Goal: Information Seeking & Learning: Learn about a topic

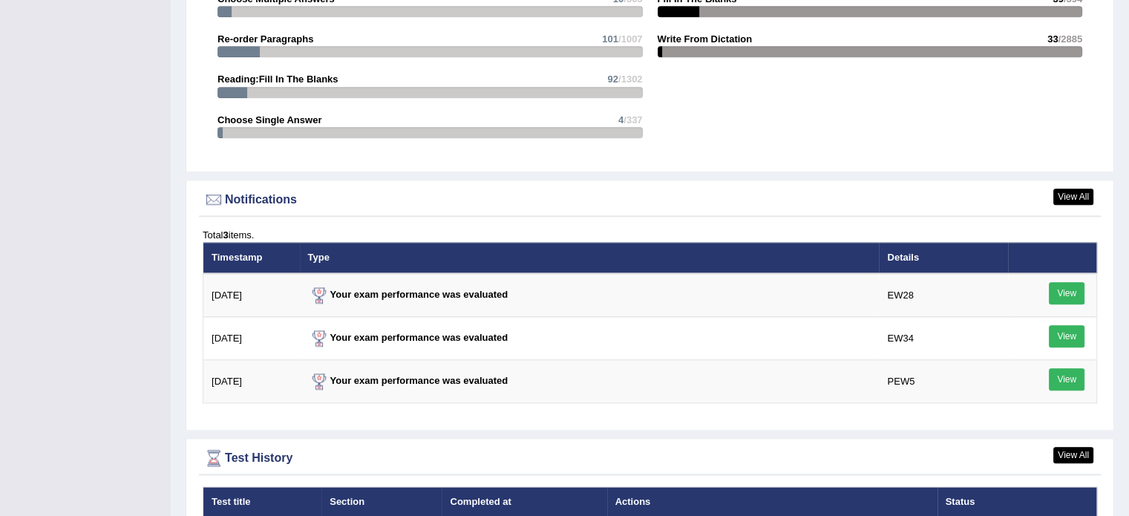
scroll to position [1782, 0]
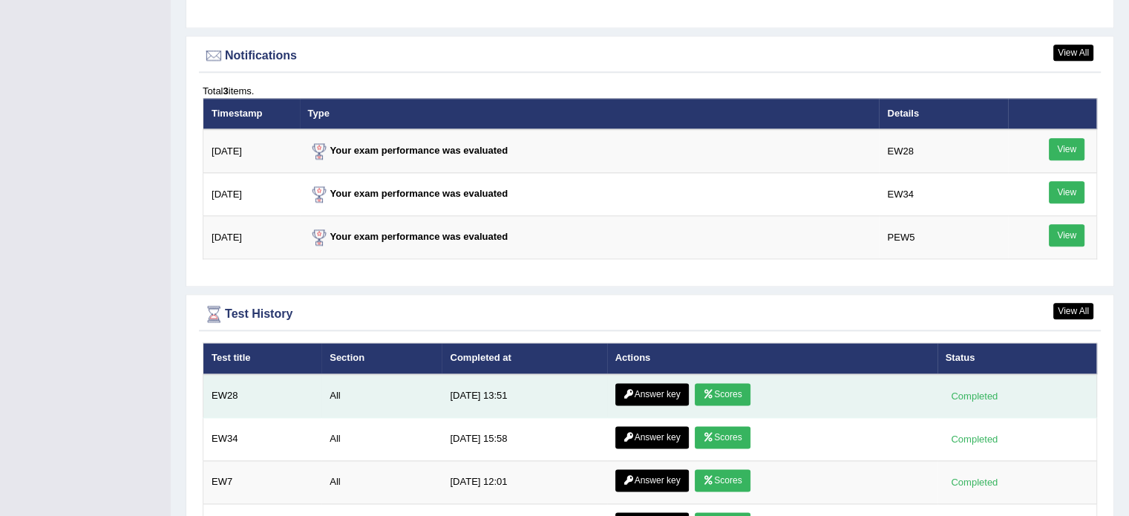
click at [721, 388] on link "Scores" at bounding box center [722, 394] width 55 height 22
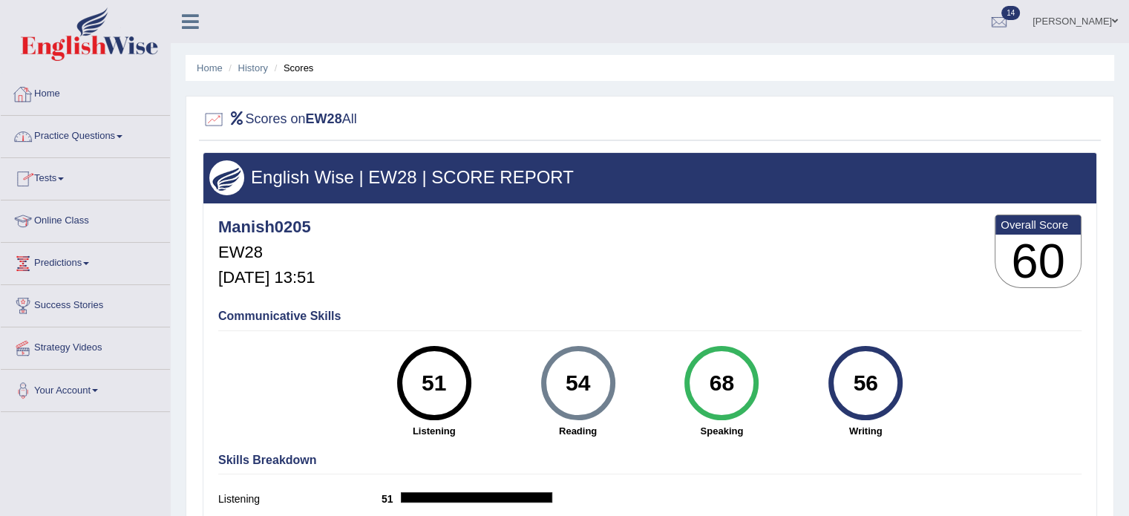
click at [45, 88] on link "Home" at bounding box center [85, 91] width 169 height 37
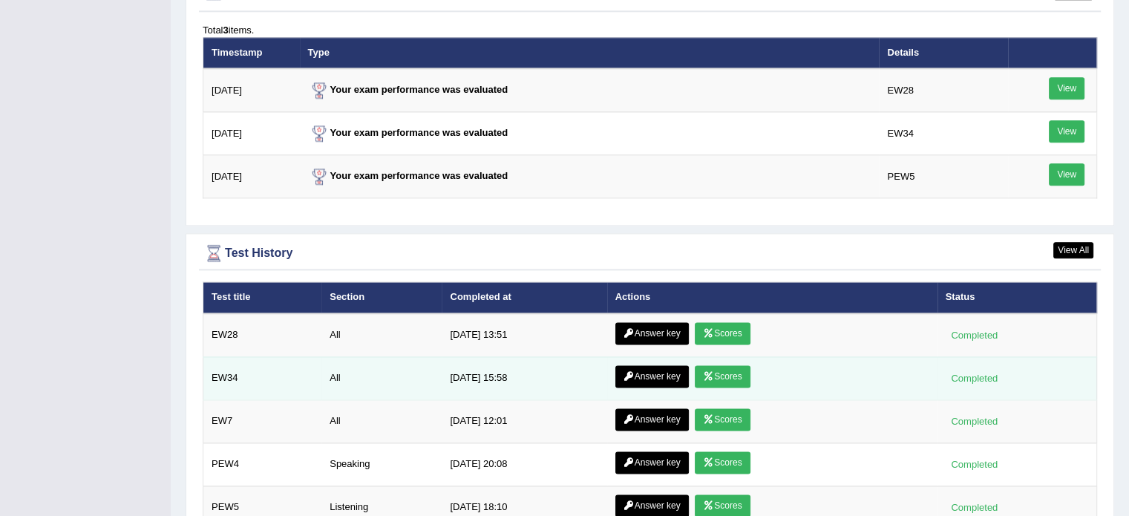
scroll to position [1856, 0]
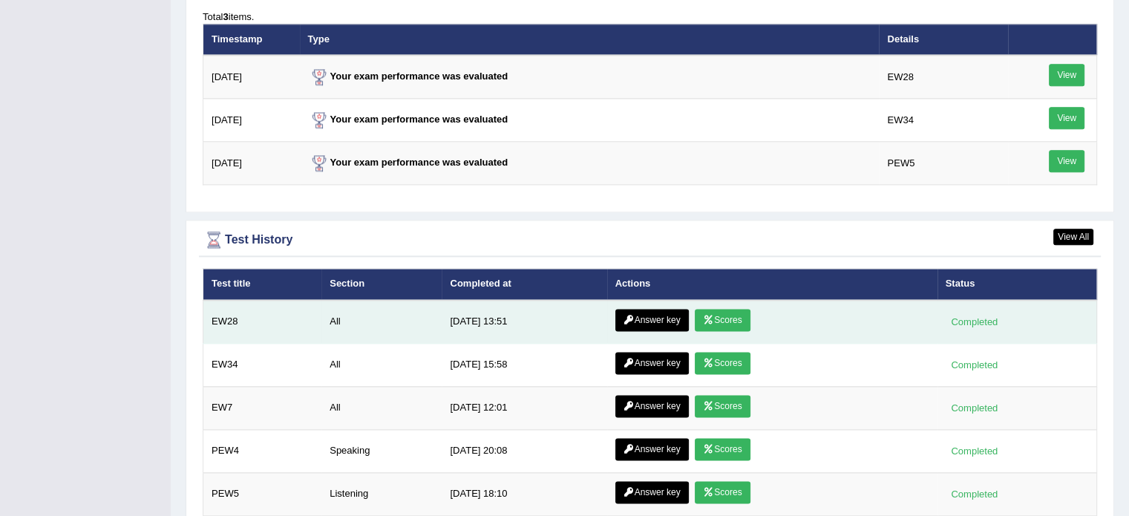
click at [670, 311] on link "Answer key" at bounding box center [651, 320] width 73 height 22
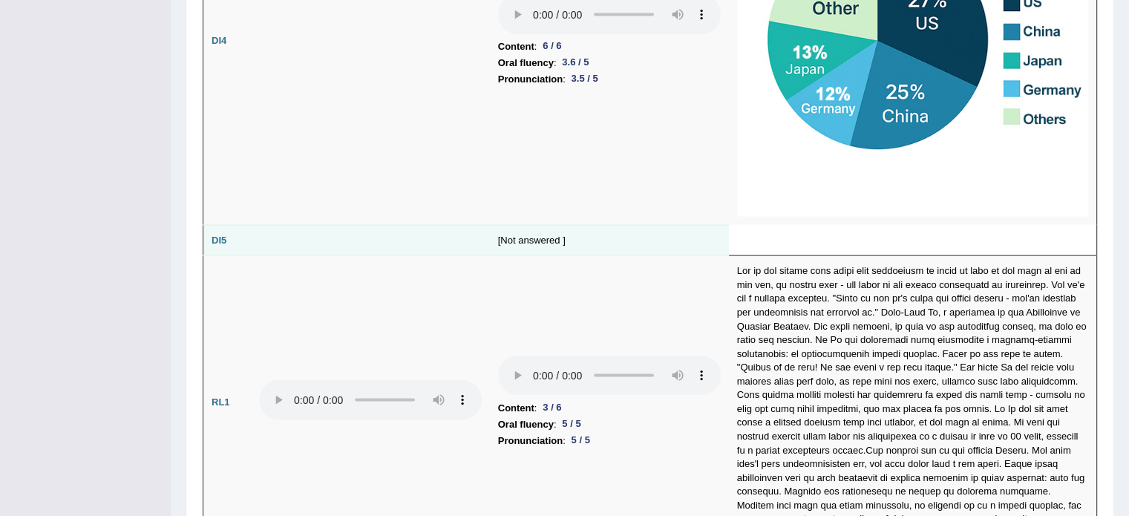
scroll to position [3118, 0]
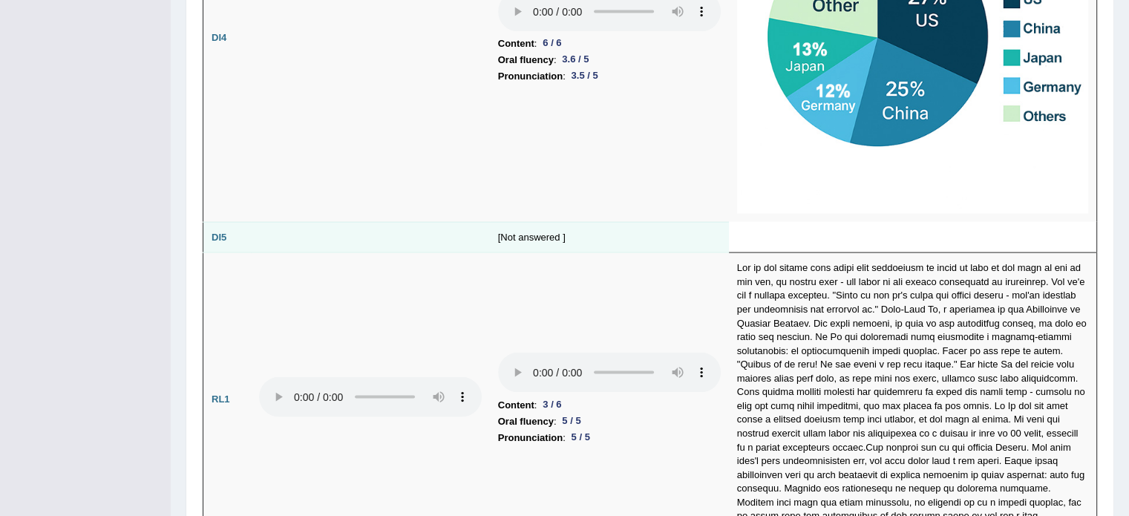
click at [517, 226] on td "[Not answered ]" at bounding box center [609, 237] width 239 height 31
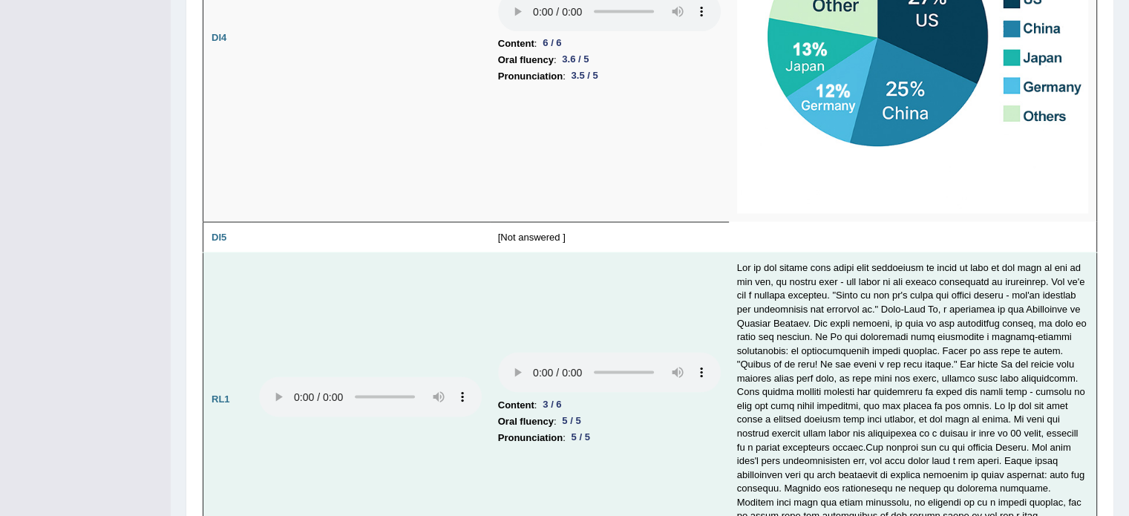
click at [511, 284] on td "Content : 3 / 6 Oral fluency : 5 / 5 Pronunciation : 5 / 5" at bounding box center [609, 399] width 239 height 292
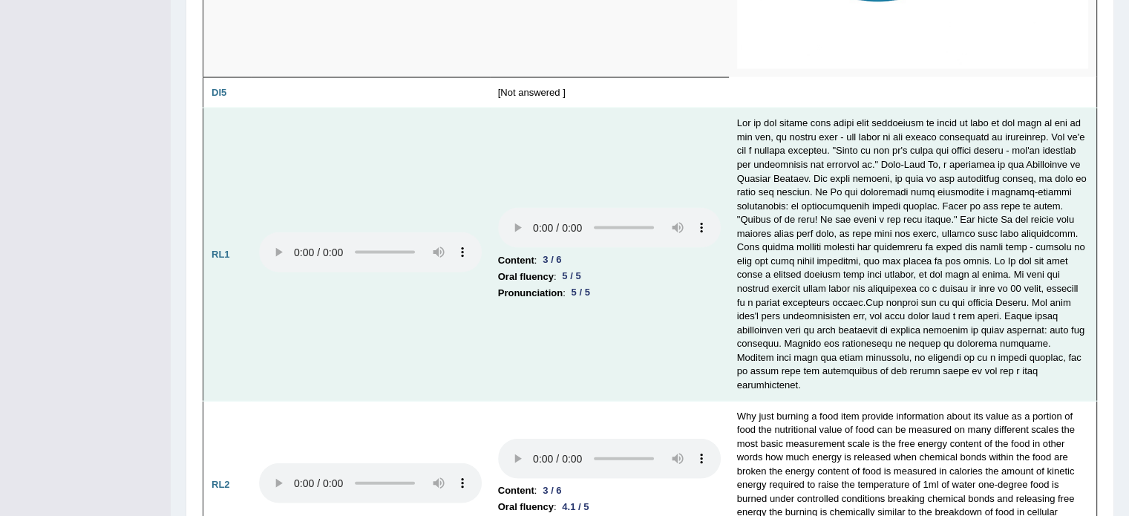
scroll to position [3291, 0]
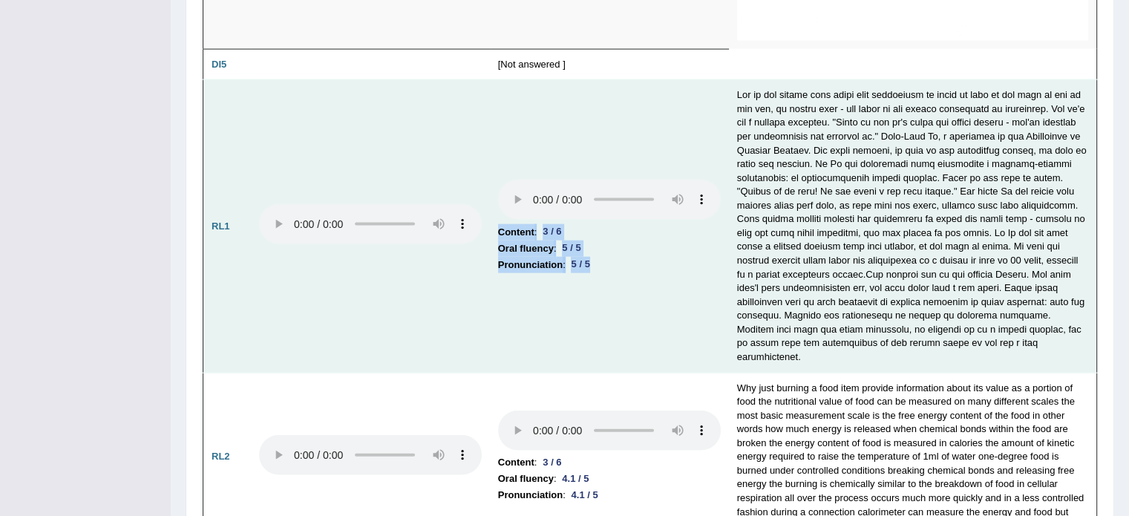
drag, startPoint x: 487, startPoint y: 213, endPoint x: 618, endPoint y: 289, distance: 151.0
click at [618, 289] on tr "RL1 Content : 3 / 6 Oral fluency : 5 / 5 Pronunciation : 5 / 5" at bounding box center [650, 226] width 894 height 292
copy td "Content : 3 / 6 Oral fluency : 5 / 5 Pronunciation : 5 / 5"
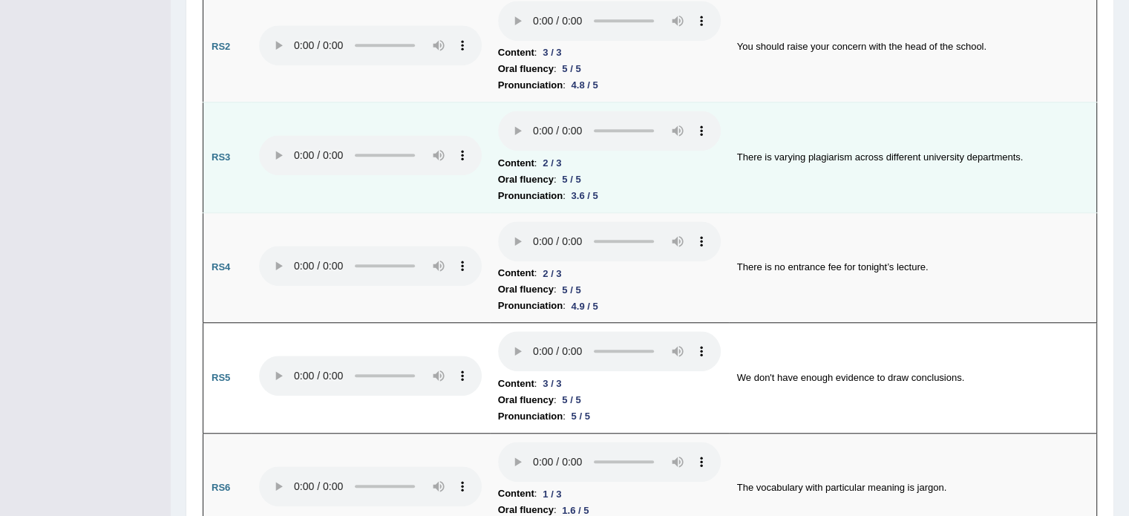
scroll to position [1088, 0]
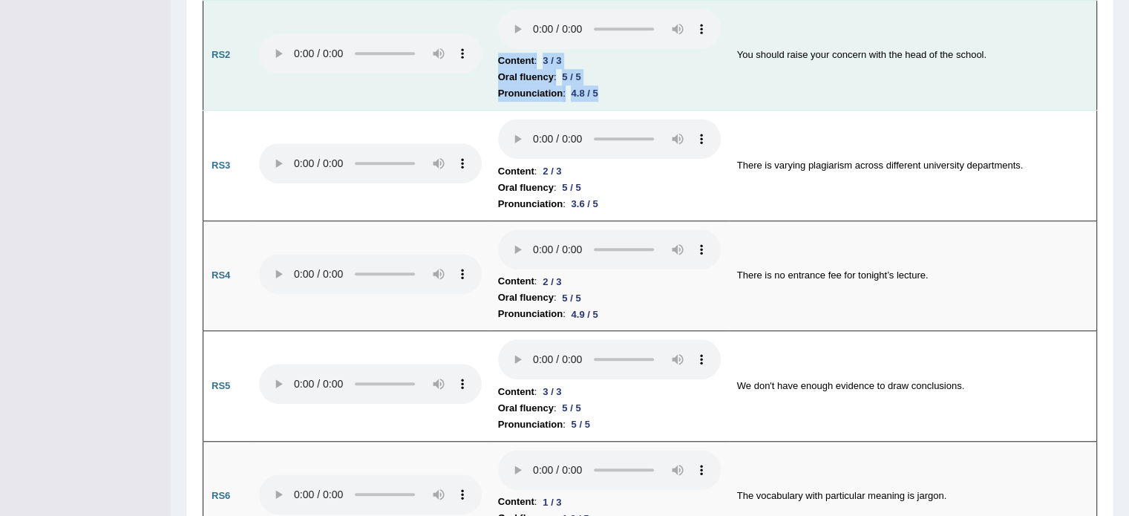
drag, startPoint x: 503, startPoint y: 53, endPoint x: 621, endPoint y: 88, distance: 123.1
click at [621, 88] on tr "RS2 Content : 3 / 3 Oral fluency : 5 / 5 Pronunciation : 4.8 / 5 You should rai…" at bounding box center [650, 55] width 894 height 111
copy td "Content : 3 / 3 Oral fluency : 5 / 5 Pronunciation : 4.8 / 5"
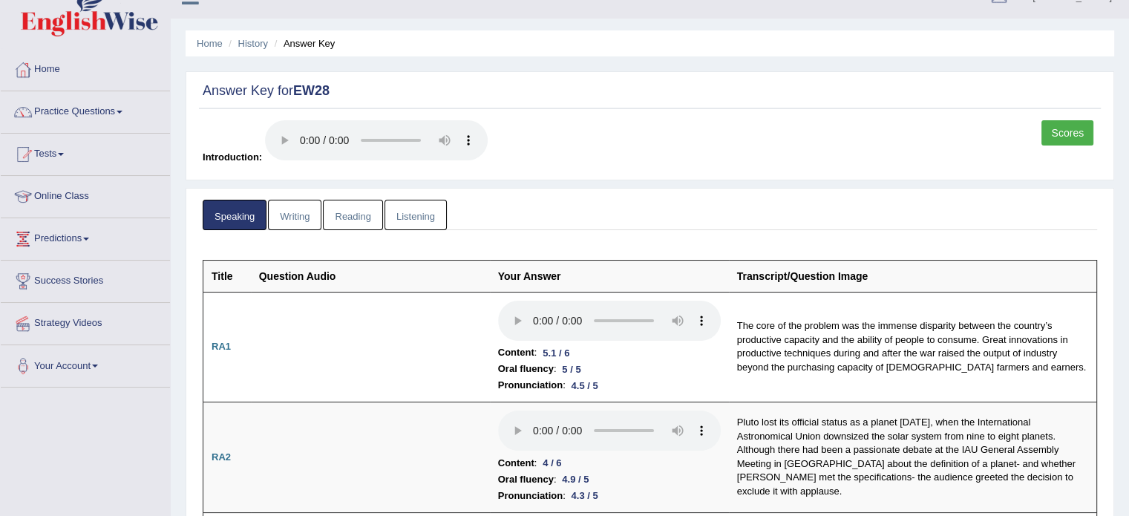
scroll to position [0, 0]
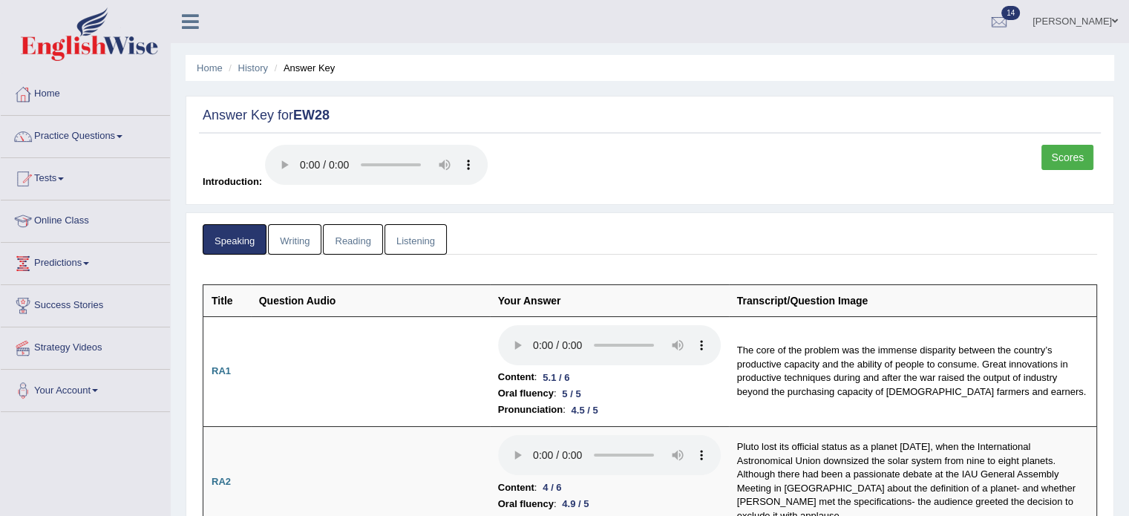
click at [290, 238] on link "Writing" at bounding box center [294, 239] width 53 height 30
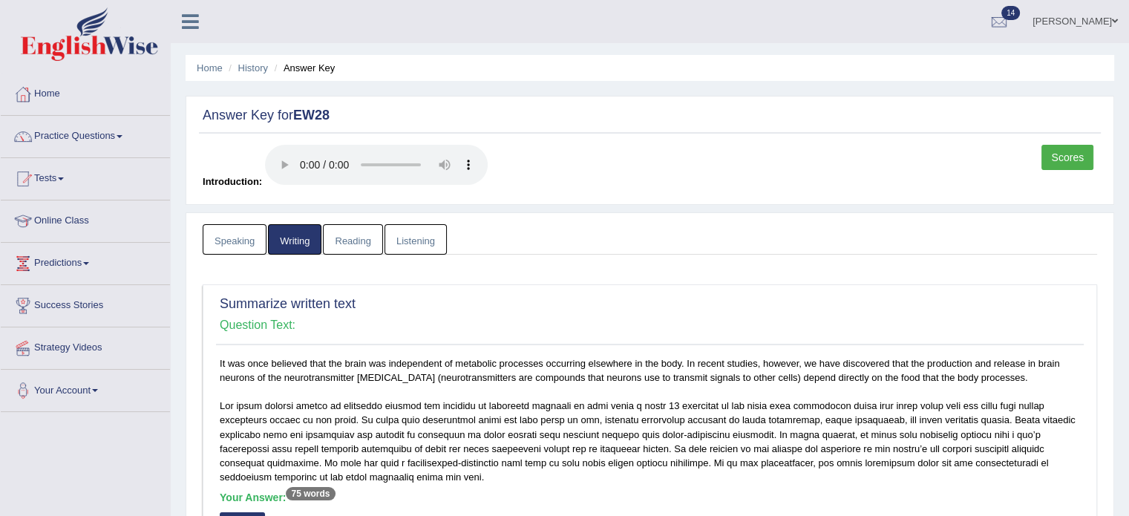
click at [348, 247] on link "Reading" at bounding box center [352, 239] width 59 height 30
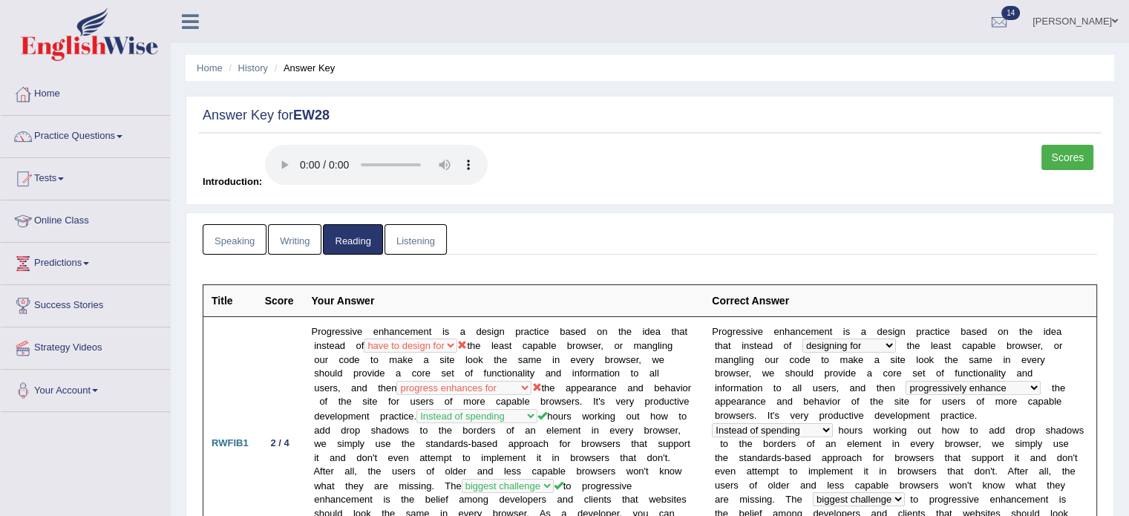
click at [421, 244] on link "Listening" at bounding box center [416, 239] width 62 height 30
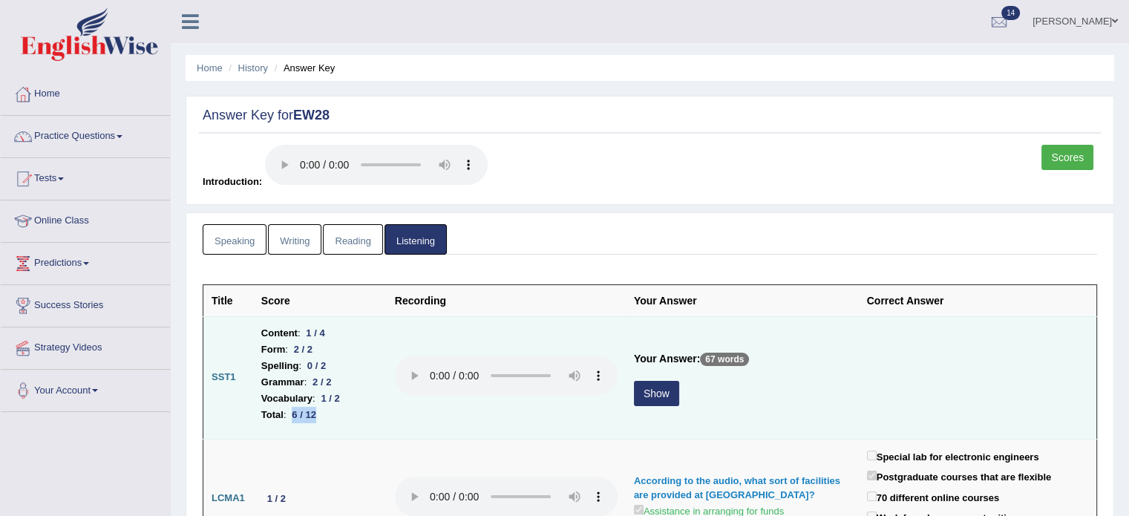
drag, startPoint x: 330, startPoint y: 421, endPoint x: 258, endPoint y: 409, distance: 72.2
click at [258, 409] on td "Content : 1 / 4 Form : 2 / 2 Spelling : 0 / 2 Grammar : 2 / 2 Vocabulary : 1 / …" at bounding box center [320, 377] width 134 height 122
click at [279, 411] on b "Total" at bounding box center [272, 415] width 22 height 16
drag, startPoint x: 297, startPoint y: 412, endPoint x: 367, endPoint y: 424, distance: 71.5
click at [367, 424] on td "Content : 1 / 4 Form : 2 / 2 Spelling : 0 / 2 Grammar : 2 / 2 Vocabulary : 1 / …" at bounding box center [320, 377] width 134 height 122
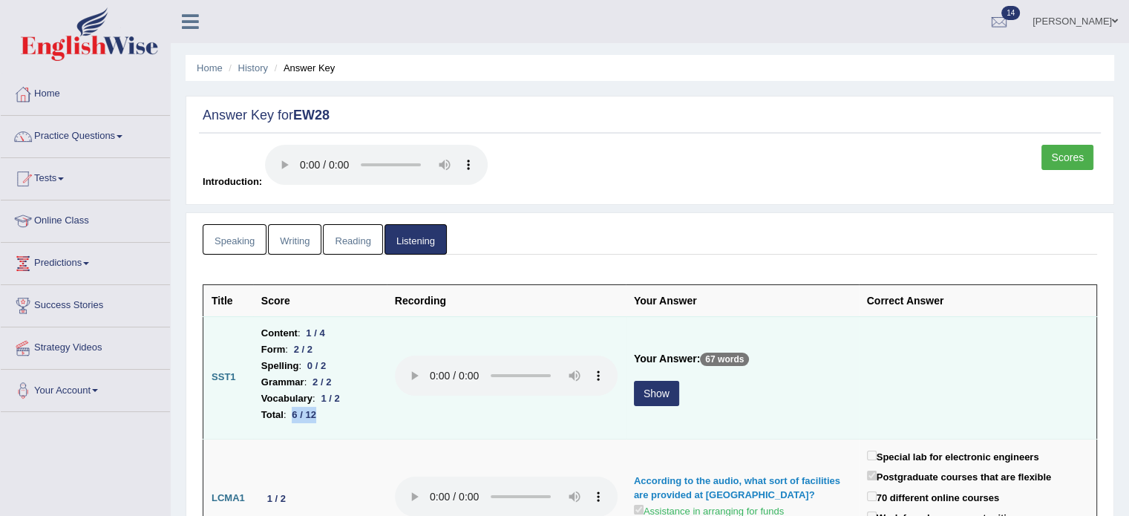
click at [368, 424] on td "Content : 1 / 4 Form : 2 / 2 Spelling : 0 / 2 Grammar : 2 / 2 Vocabulary : 1 / …" at bounding box center [320, 377] width 134 height 122
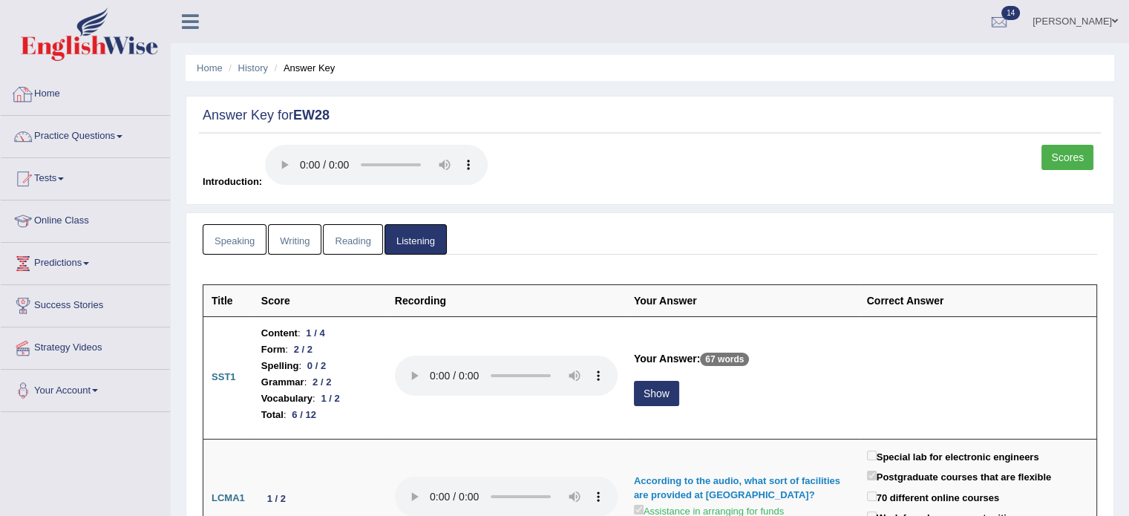
click at [61, 91] on link "Home" at bounding box center [85, 91] width 169 height 37
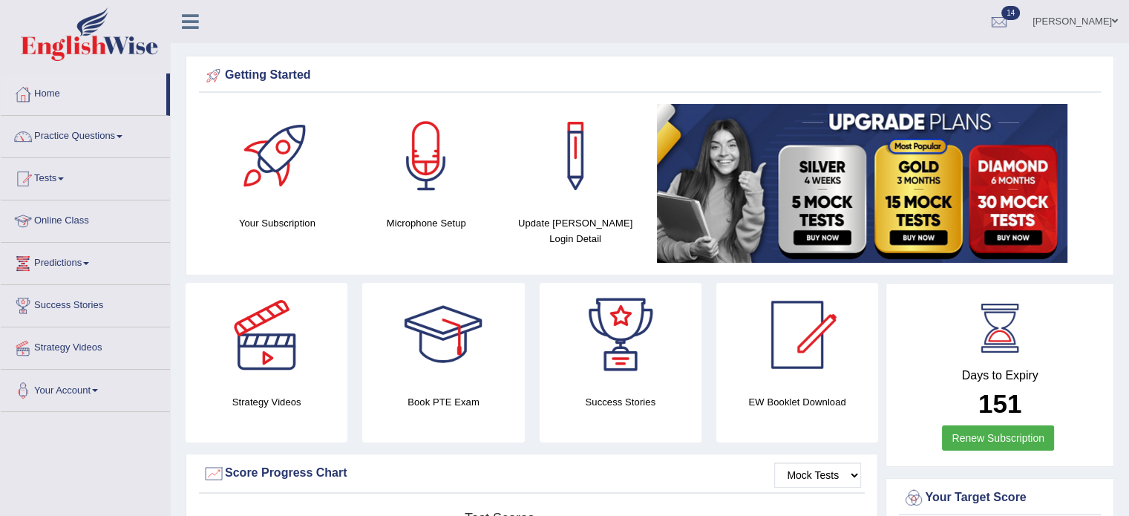
click at [71, 261] on link "Predictions" at bounding box center [85, 261] width 169 height 37
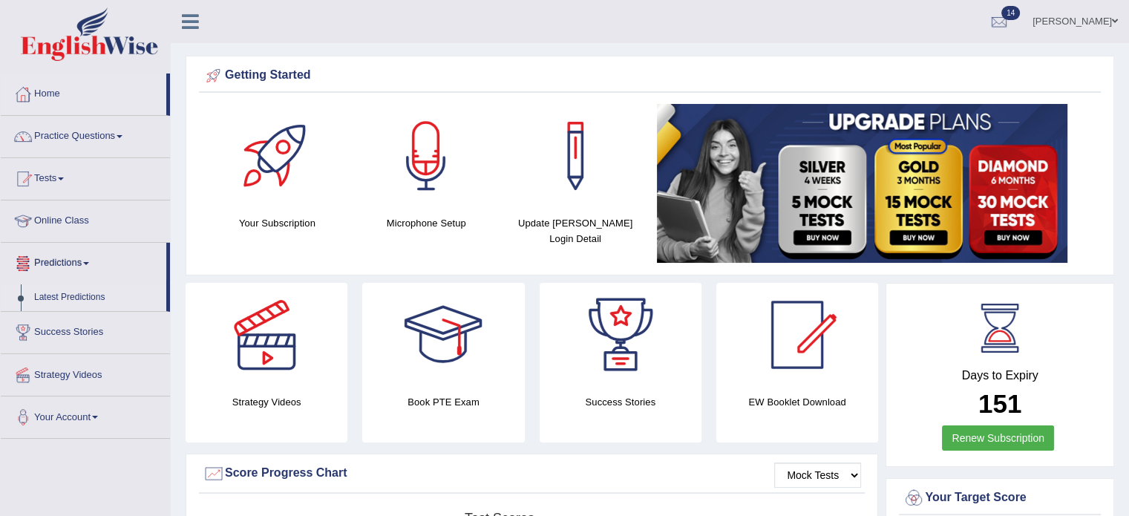
click at [69, 296] on link "Latest Predictions" at bounding box center [96, 297] width 139 height 27
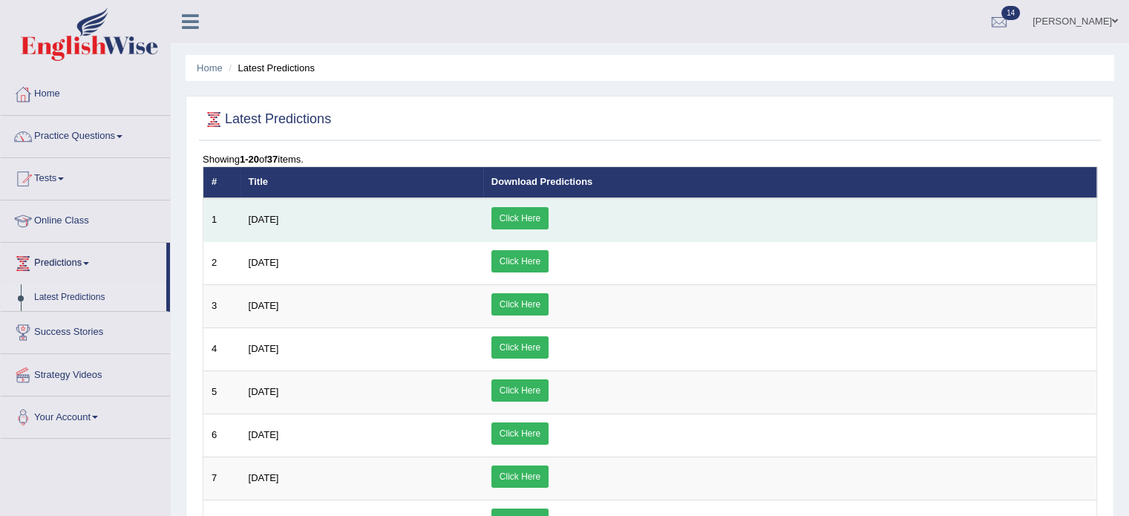
click at [549, 219] on link "Click Here" at bounding box center [519, 218] width 57 height 22
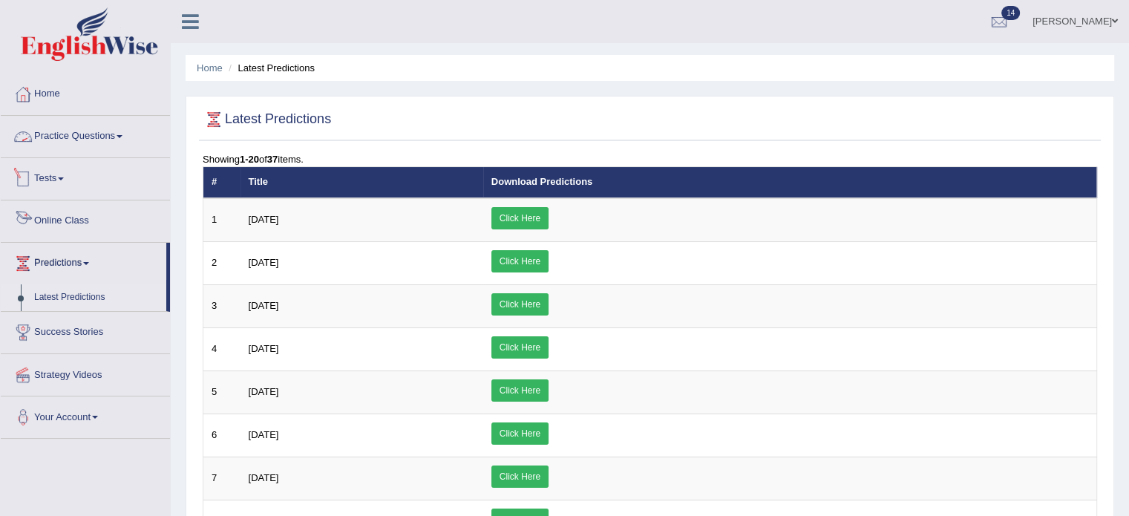
click at [122, 118] on link "Practice Questions" at bounding box center [85, 134] width 169 height 37
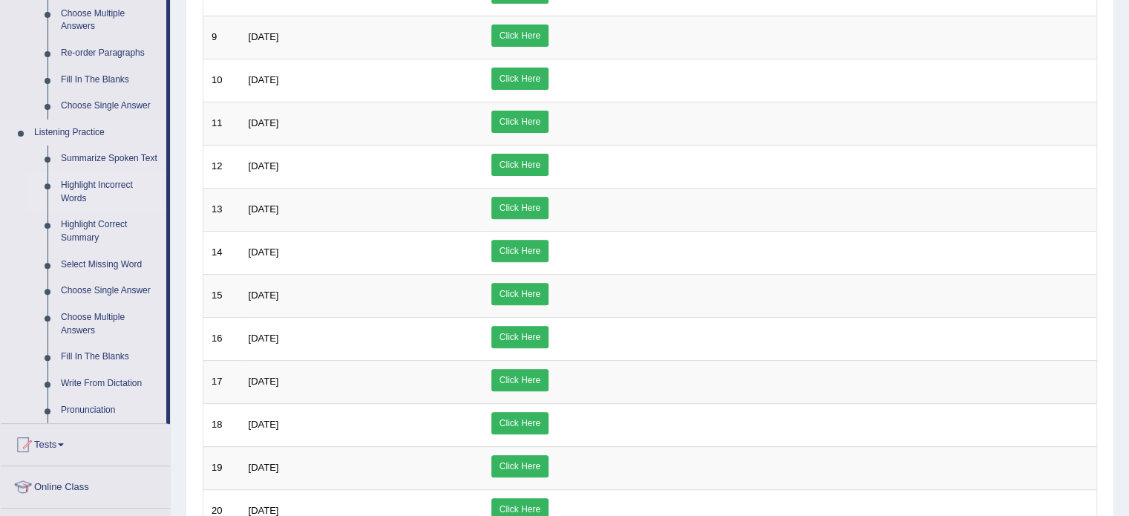
scroll to position [520, 0]
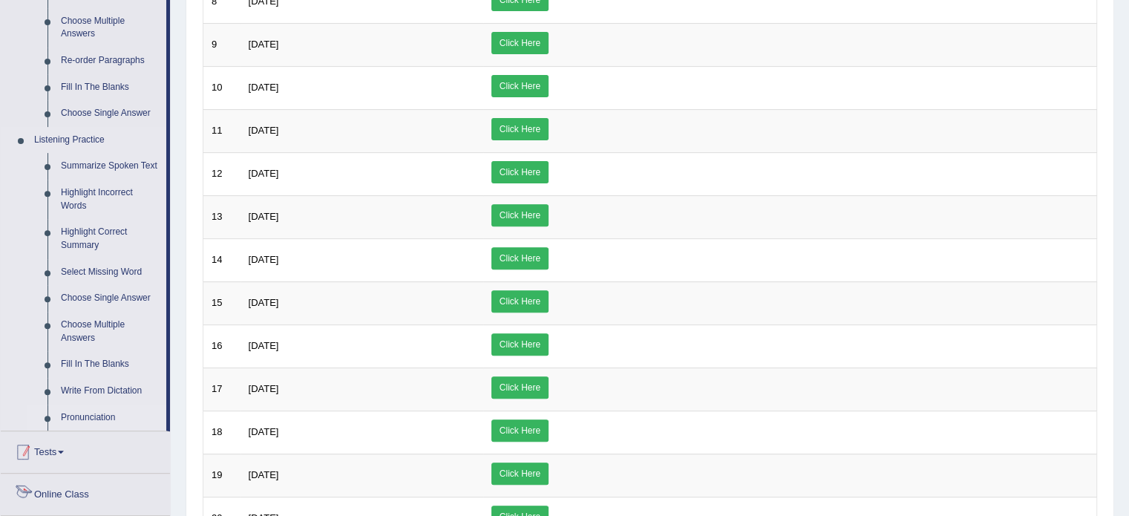
click at [89, 419] on link "Pronunciation" at bounding box center [110, 418] width 112 height 27
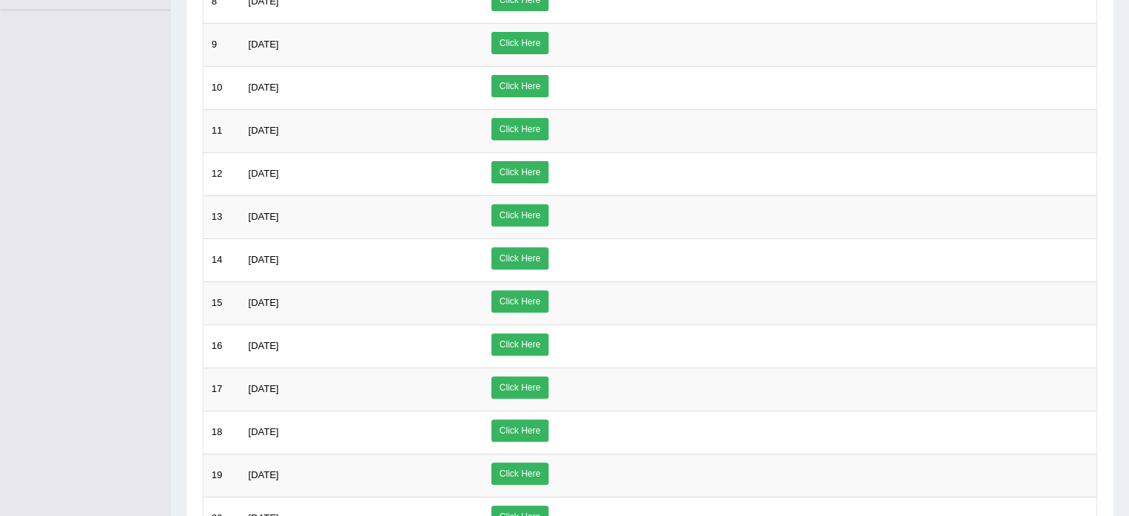
scroll to position [190, 0]
